Goal: Task Accomplishment & Management: Manage account settings

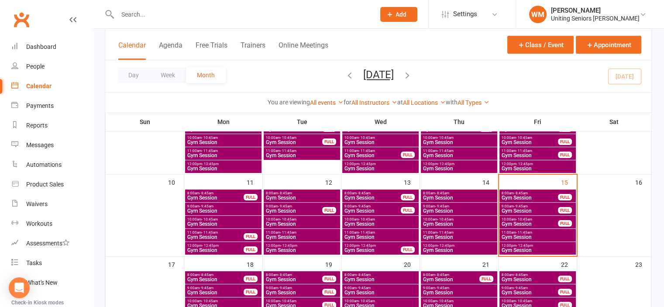
click at [540, 191] on span "8:00am - 8:45am" at bounding box center [529, 193] width 57 height 4
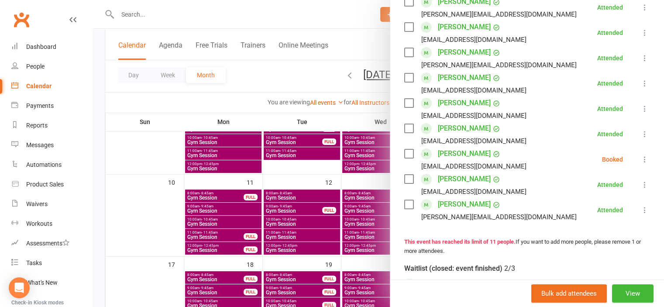
scroll to position [262, 0]
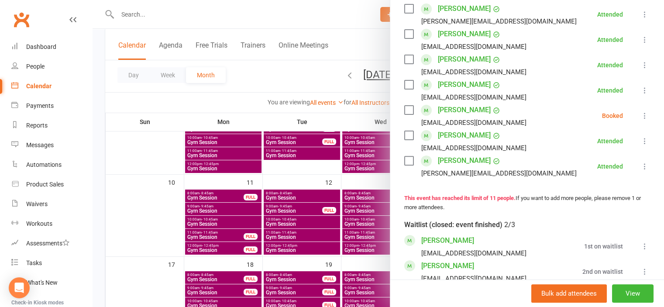
click at [641, 120] on icon at bounding box center [645, 115] width 9 height 9
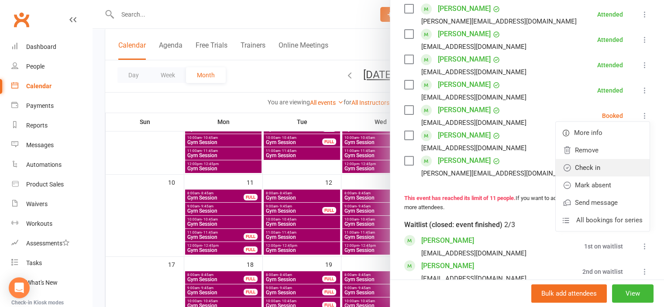
click at [615, 171] on link "Check in" at bounding box center [603, 167] width 94 height 17
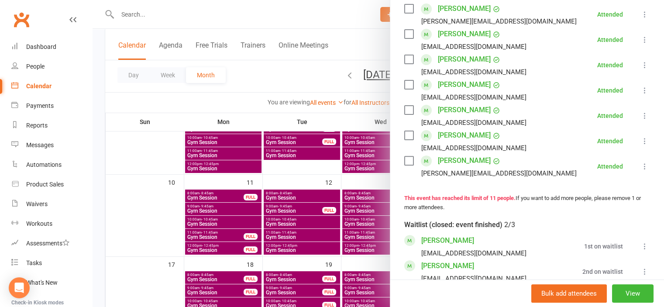
click at [168, 217] on div at bounding box center [379, 153] width 572 height 307
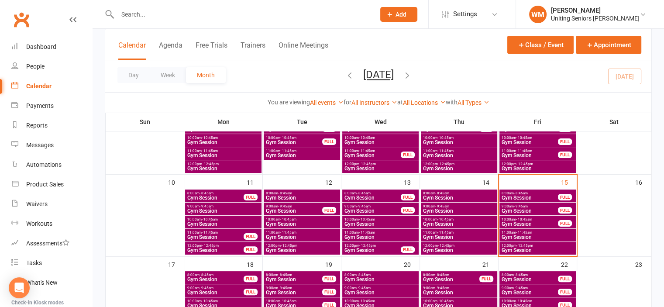
click at [517, 203] on div "9:00am - 9:45am Gym Session FULL" at bounding box center [538, 209] width 76 height 13
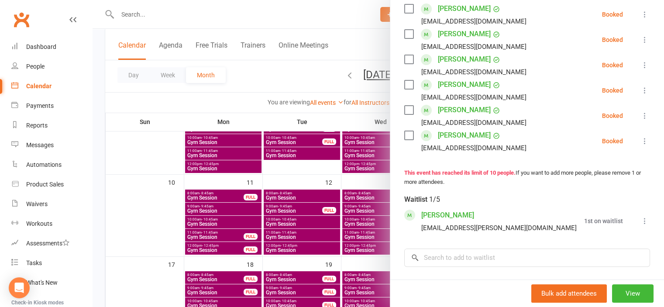
click at [175, 217] on div at bounding box center [379, 153] width 572 height 307
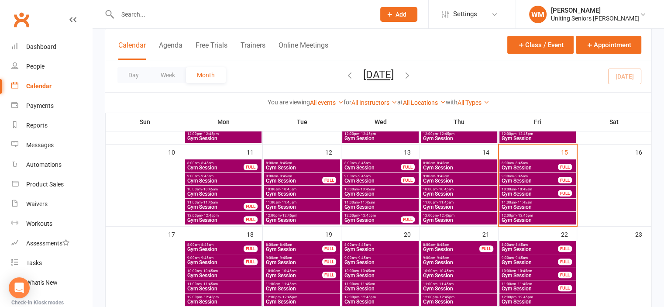
scroll to position [218, 0]
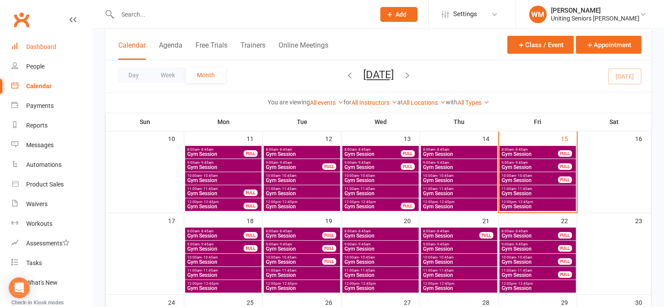
click at [35, 48] on div "Dashboard" at bounding box center [41, 46] width 30 height 7
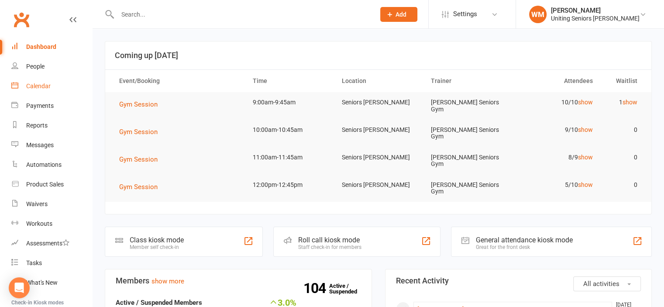
click at [35, 86] on div "Calendar" at bounding box center [38, 86] width 24 height 7
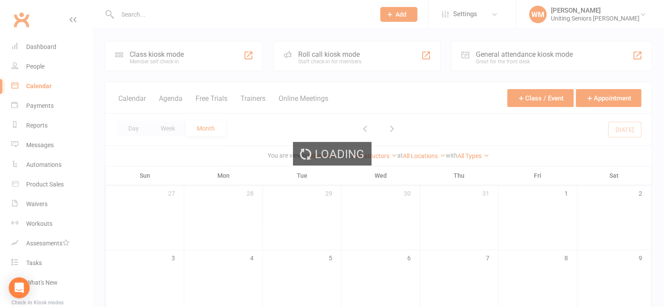
click at [31, 48] on div "Loading" at bounding box center [332, 153] width 664 height 307
